Goal: Information Seeking & Learning: Find contact information

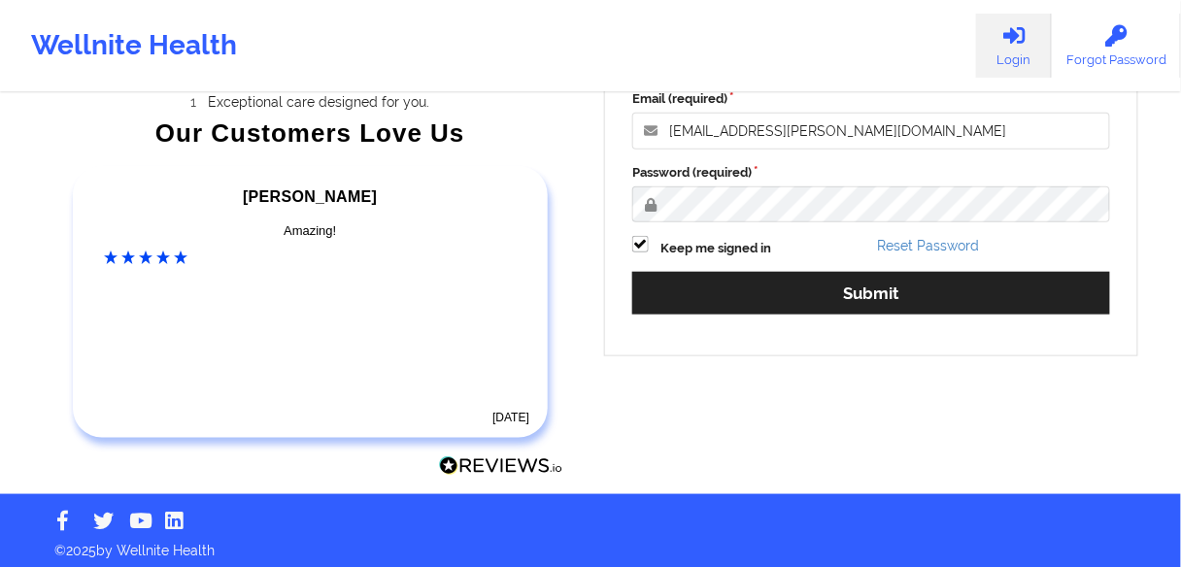
scroll to position [324, 0]
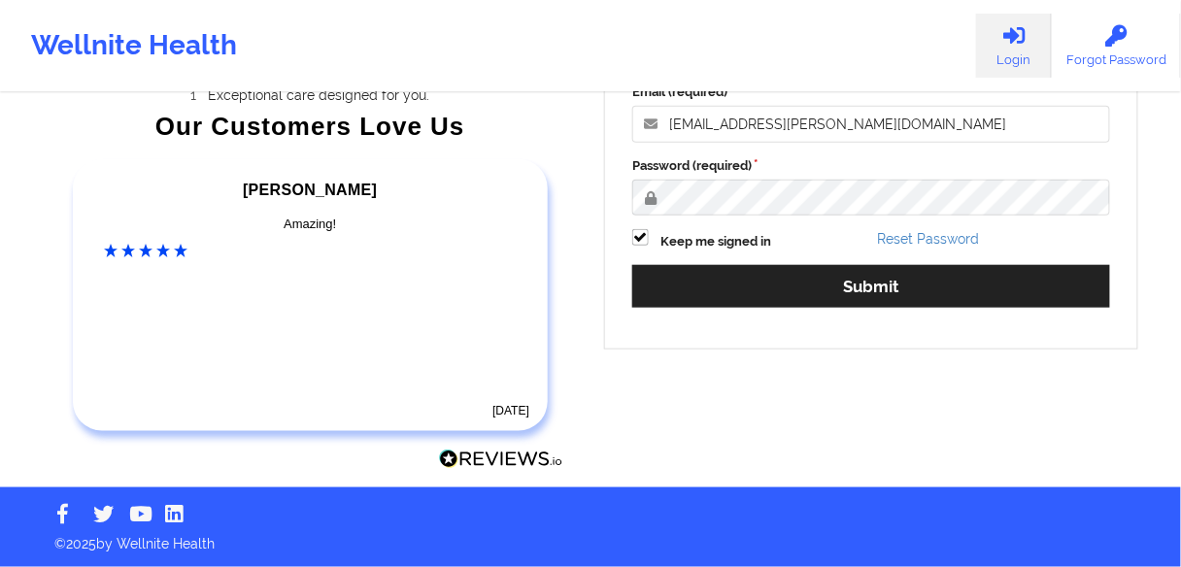
click at [761, 277] on button "Submit" at bounding box center [871, 286] width 478 height 42
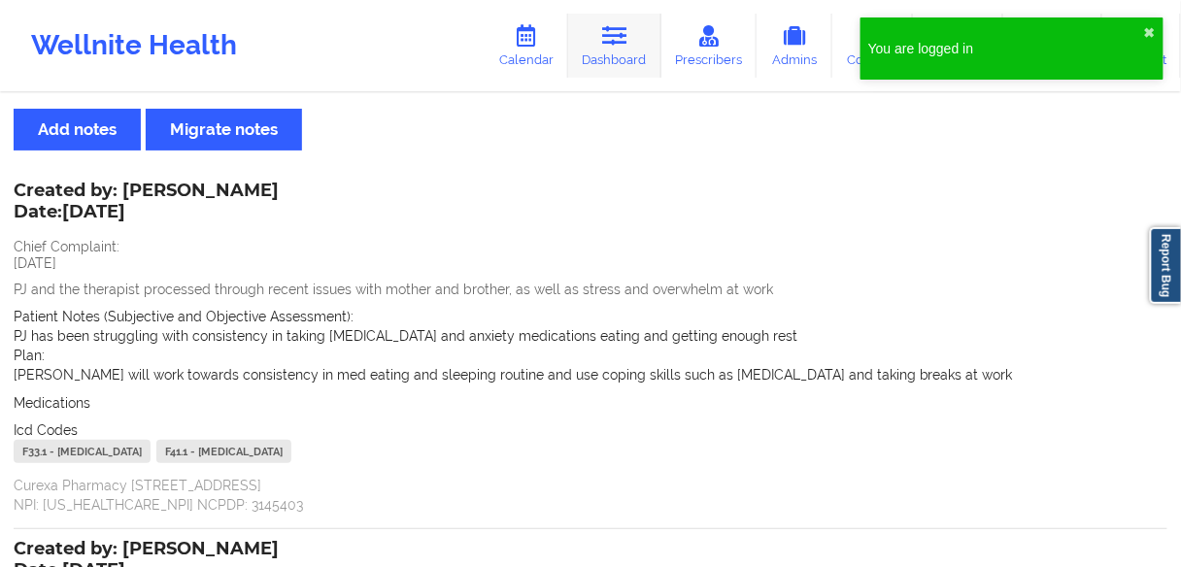
drag, startPoint x: 619, startPoint y: 37, endPoint x: 605, endPoint y: 45, distance: 16.5
click at [619, 37] on icon at bounding box center [614, 35] width 25 height 21
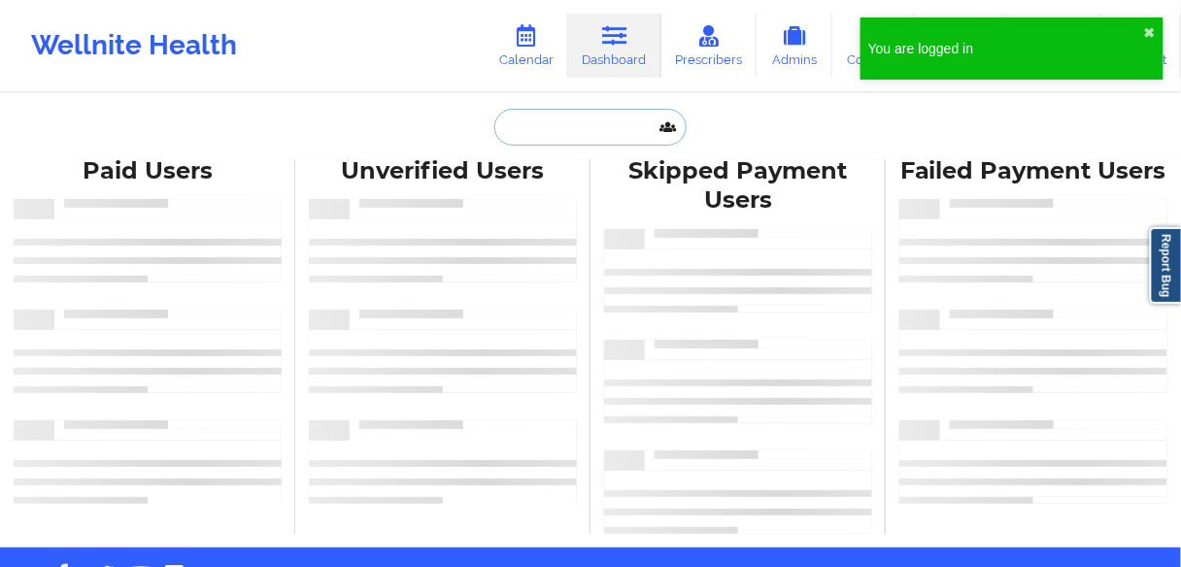
click at [531, 125] on input "text" at bounding box center [590, 127] width 192 height 37
paste input "[PERSON_NAME]"
type input "[PERSON_NAME]"
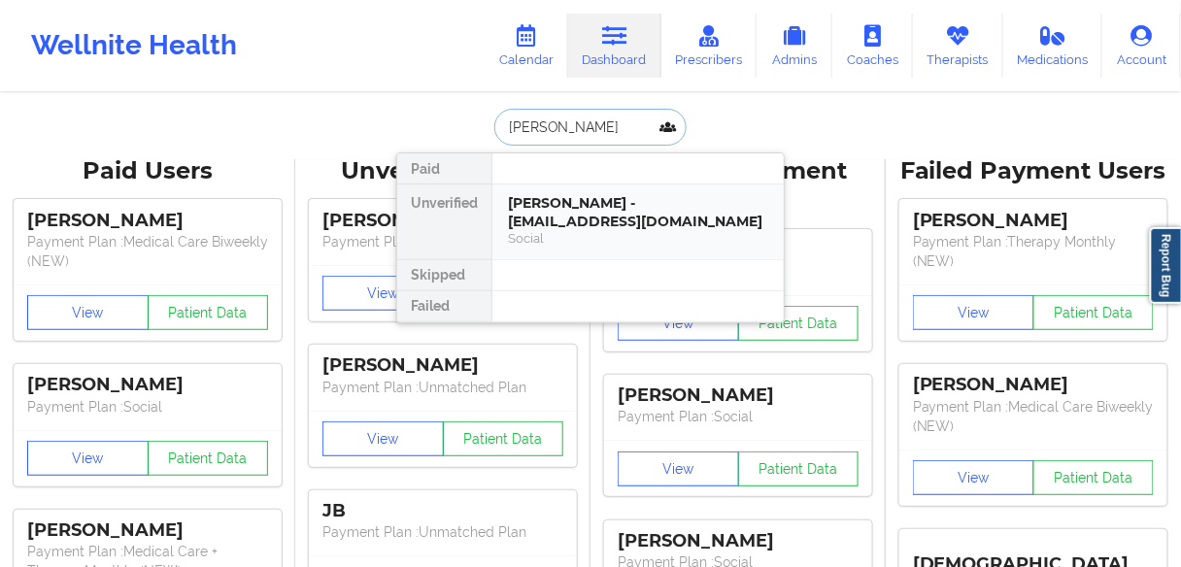
click at [619, 230] on div "Social" at bounding box center [638, 238] width 260 height 17
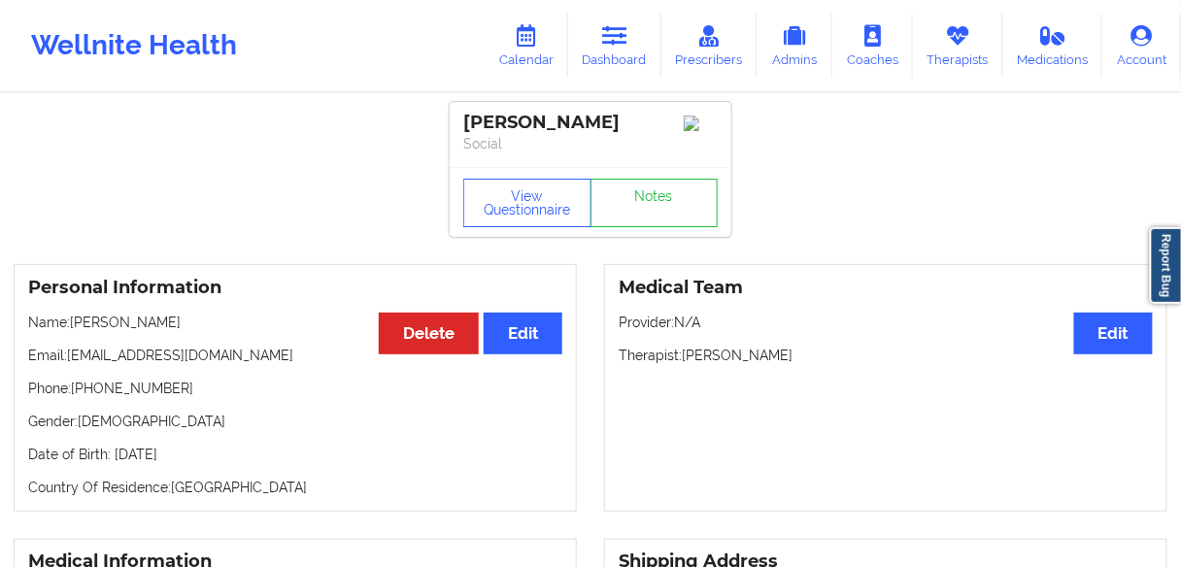
click at [593, 121] on div "[PERSON_NAME]" at bounding box center [590, 123] width 254 height 22
click at [114, 397] on p "Phone: [PHONE_NUMBER]" at bounding box center [295, 388] width 534 height 19
copy p "19738498279"
drag, startPoint x: 173, startPoint y: 418, endPoint x: 158, endPoint y: 393, distance: 28.3
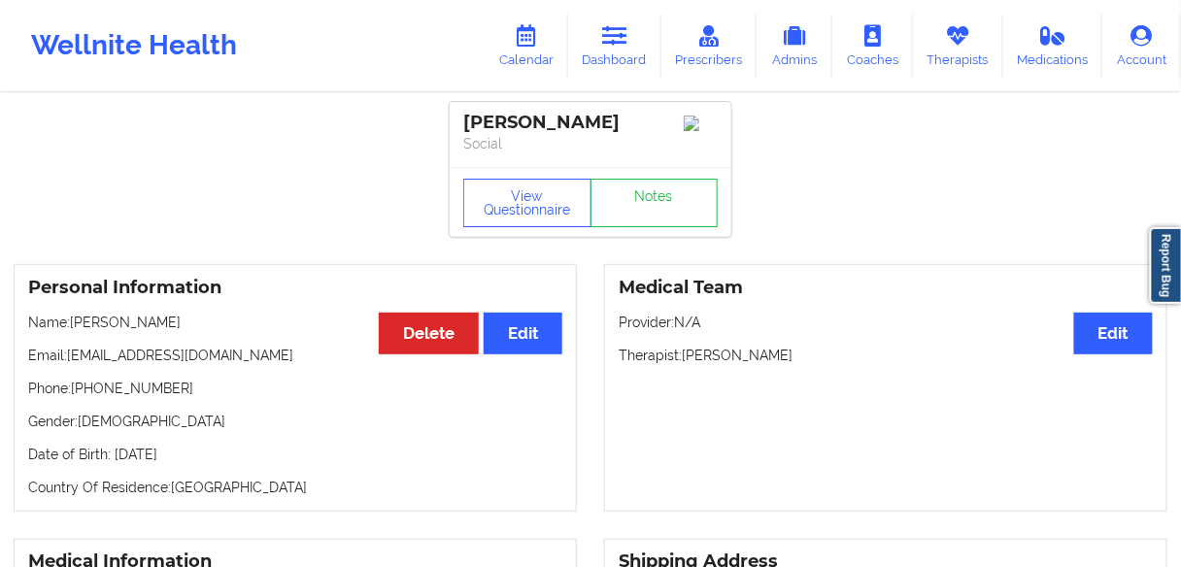
click at [172, 418] on p "Gender: [DEMOGRAPHIC_DATA]" at bounding box center [295, 421] width 534 height 19
drag, startPoint x: 167, startPoint y: 393, endPoint x: 84, endPoint y: 394, distance: 83.5
click at [84, 394] on p "Phone: [PHONE_NUMBER]" at bounding box center [295, 388] width 534 height 19
copy p "9738498279"
click at [627, 67] on link "Dashboard" at bounding box center [614, 46] width 93 height 64
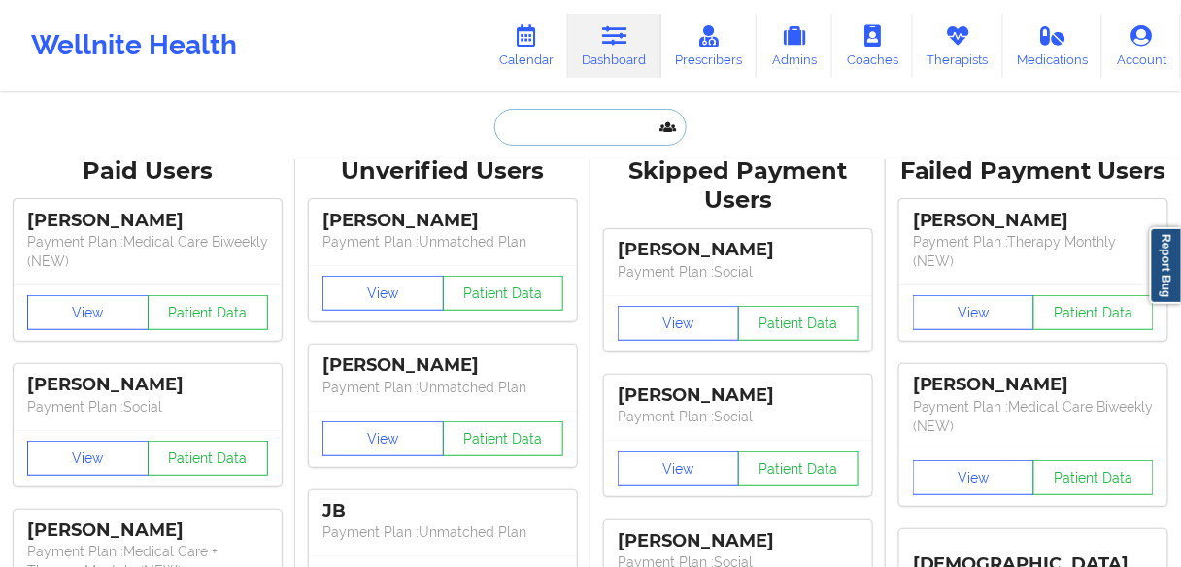
click at [564, 135] on input "text" at bounding box center [590, 127] width 192 height 37
paste input "[PERSON_NAME]"
type input "[PERSON_NAME]"
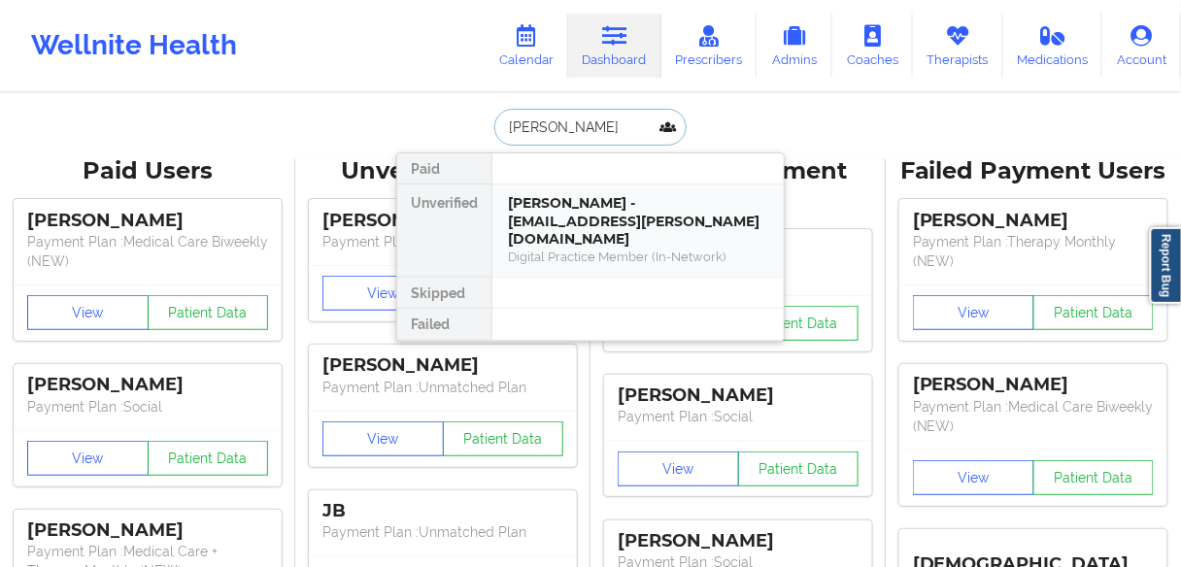
click at [559, 249] on div "Digital Practice Member (In-Network)" at bounding box center [638, 257] width 260 height 17
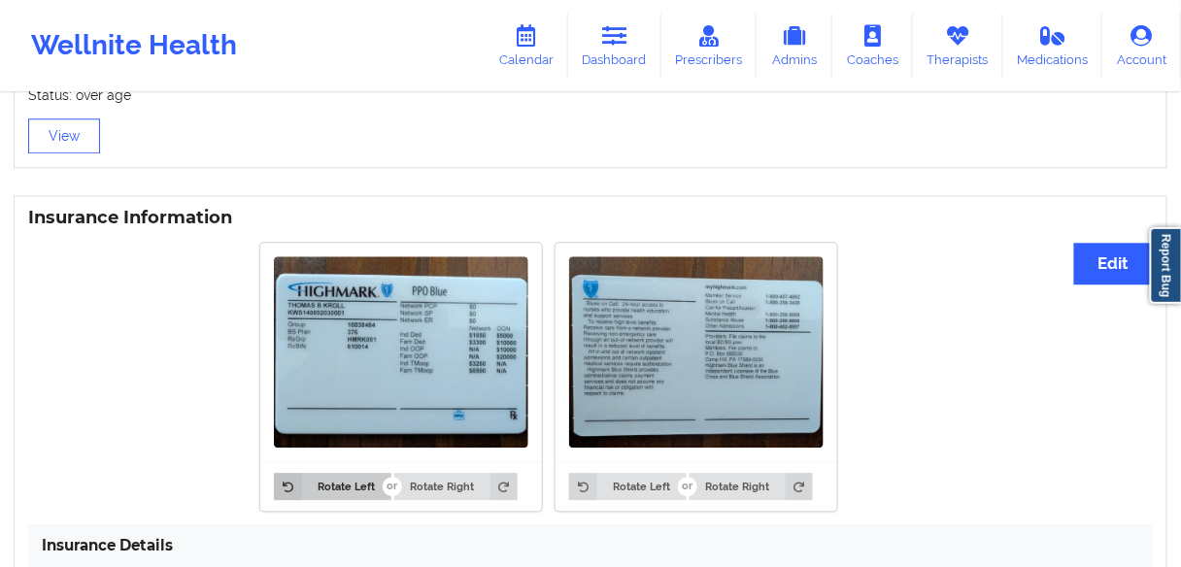
scroll to position [1165, 0]
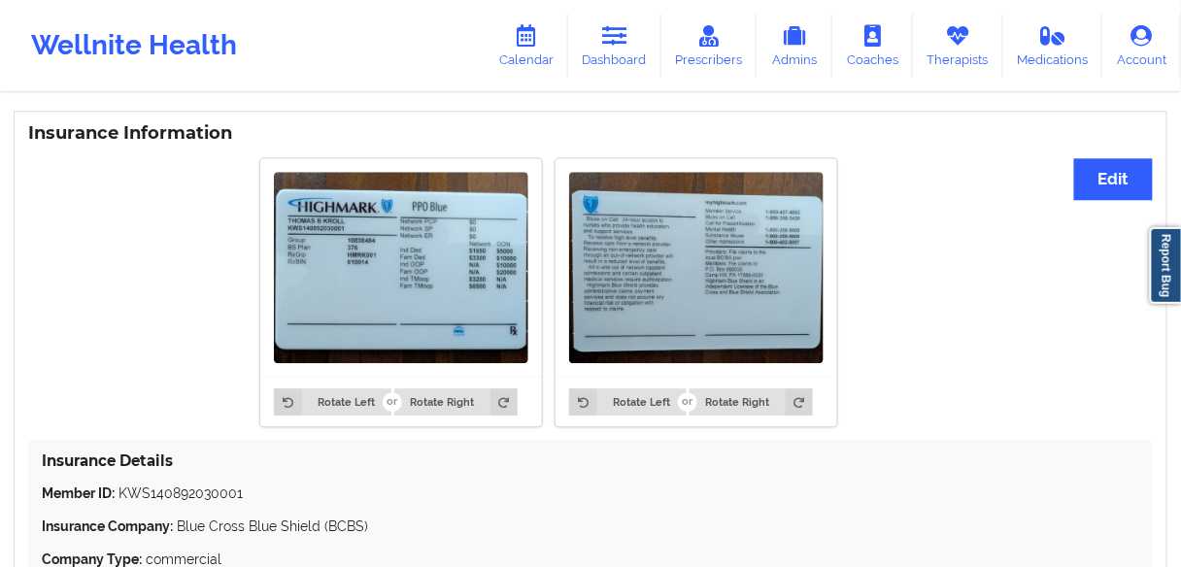
drag, startPoint x: 635, startPoint y: 61, endPoint x: 635, endPoint y: 82, distance: 20.4
click at [635, 62] on link "Dashboard" at bounding box center [614, 46] width 93 height 64
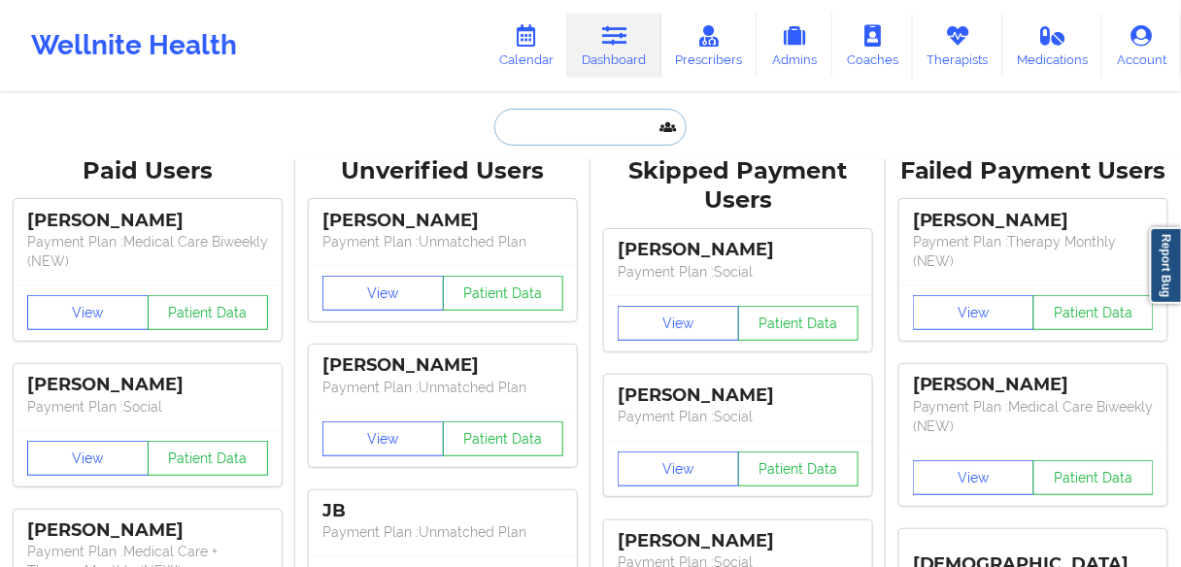
click at [611, 131] on input "text" at bounding box center [590, 127] width 192 height 37
paste input "[PERSON_NAME]"
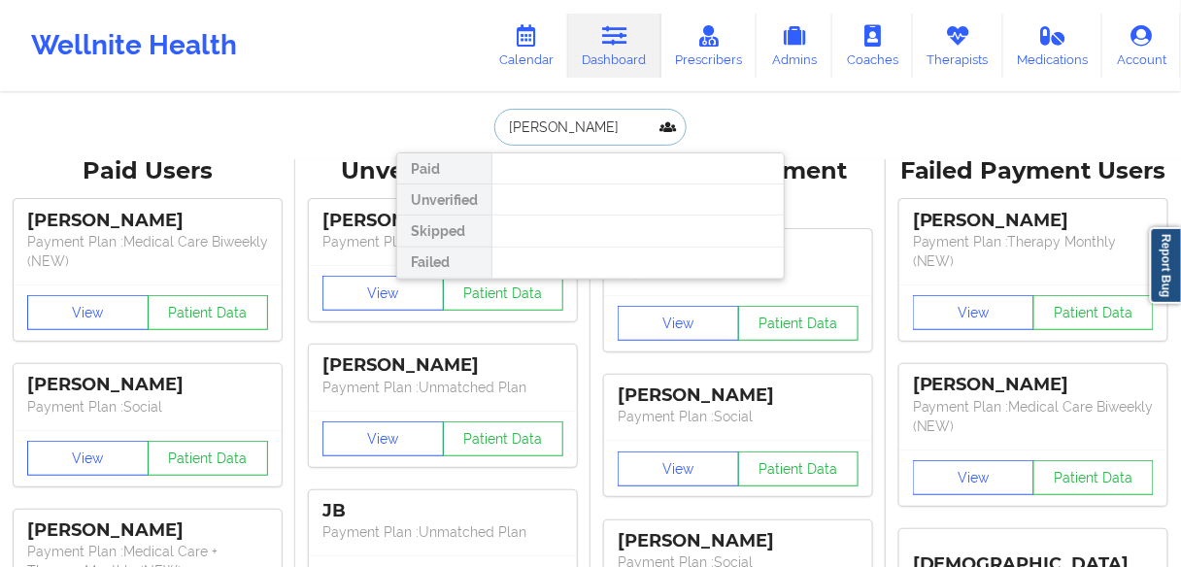
type input "[PERSON_NAME]"
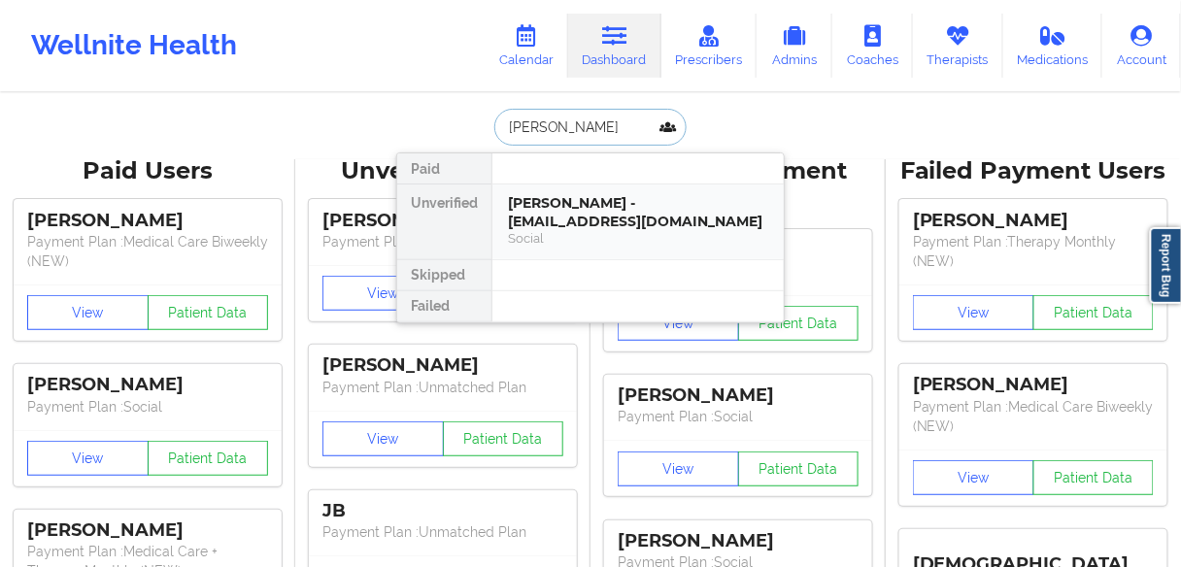
click at [547, 217] on div "[PERSON_NAME] - [EMAIL_ADDRESS][DOMAIN_NAME]" at bounding box center [638, 212] width 260 height 36
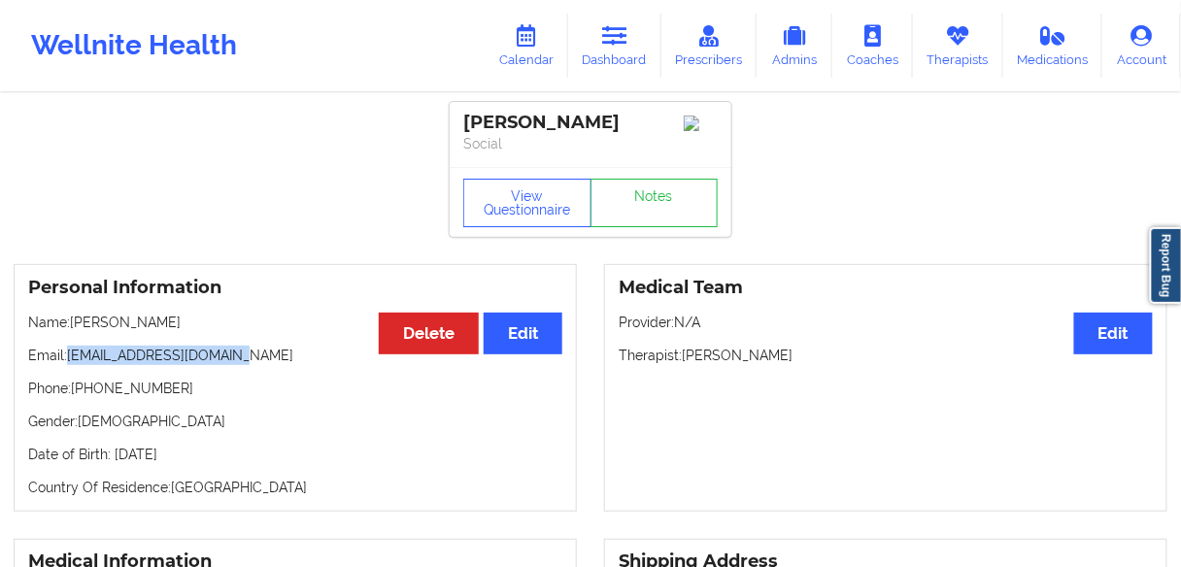
drag, startPoint x: 220, startPoint y: 361, endPoint x: 71, endPoint y: 362, distance: 149.5
click at [71, 362] on p "Email: [EMAIL_ADDRESS][DOMAIN_NAME]" at bounding box center [295, 355] width 534 height 19
copy p "[EMAIL_ADDRESS][DOMAIN_NAME]"
